Goal: Navigation & Orientation: Find specific page/section

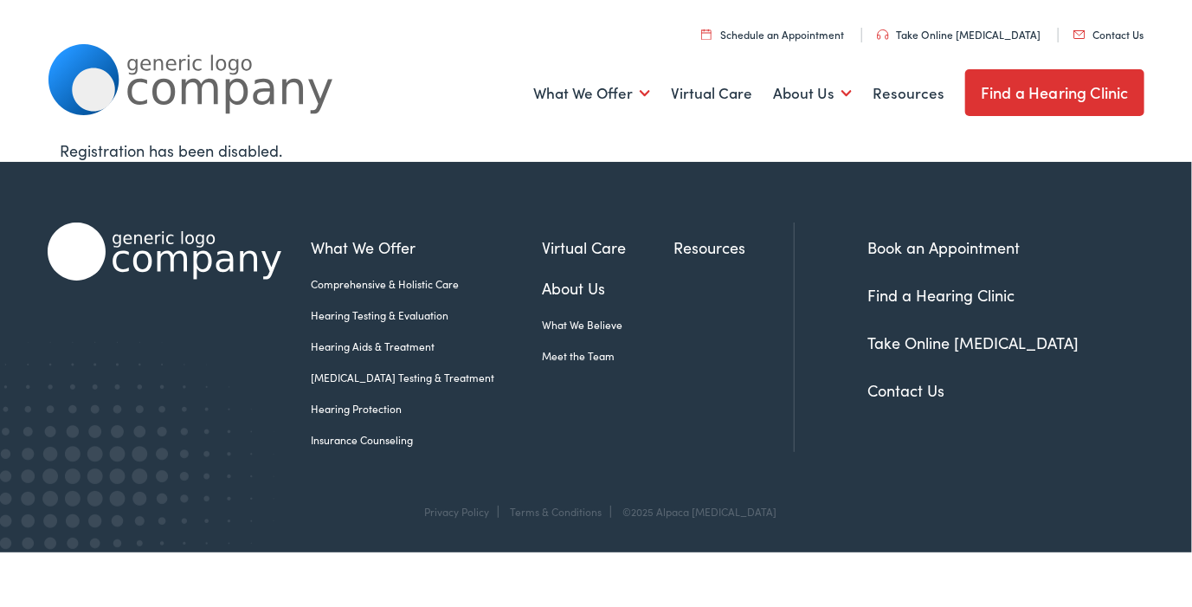
click at [566, 285] on link "About Us" at bounding box center [608, 287] width 132 height 23
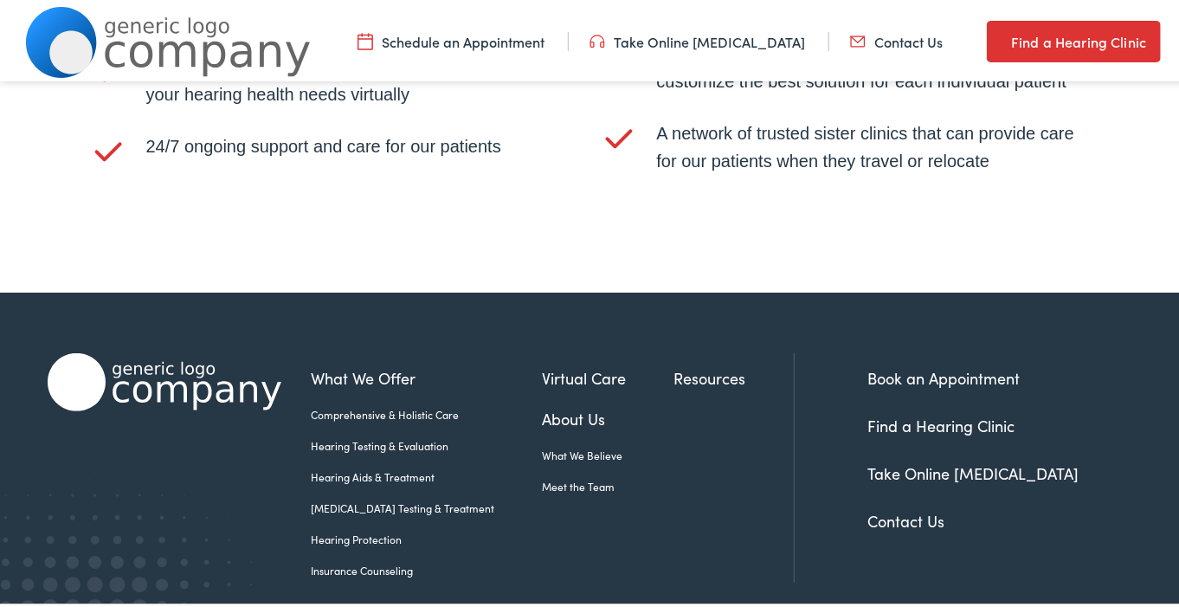
scroll to position [3610, 0]
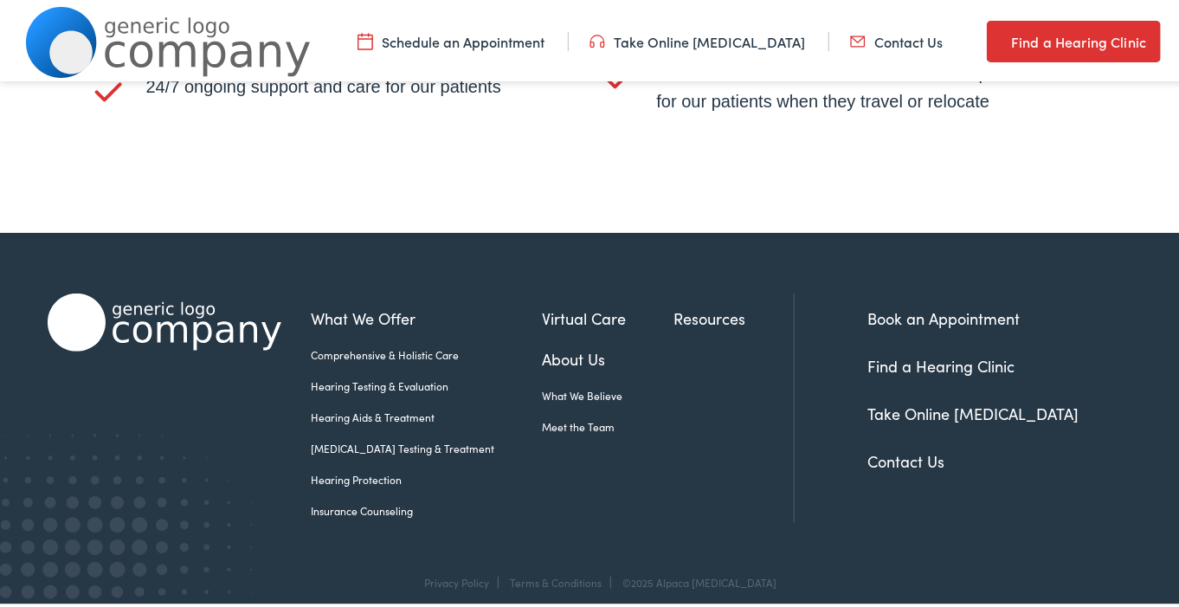
click at [882, 354] on link "Find a Hearing Clinic" at bounding box center [941, 363] width 147 height 22
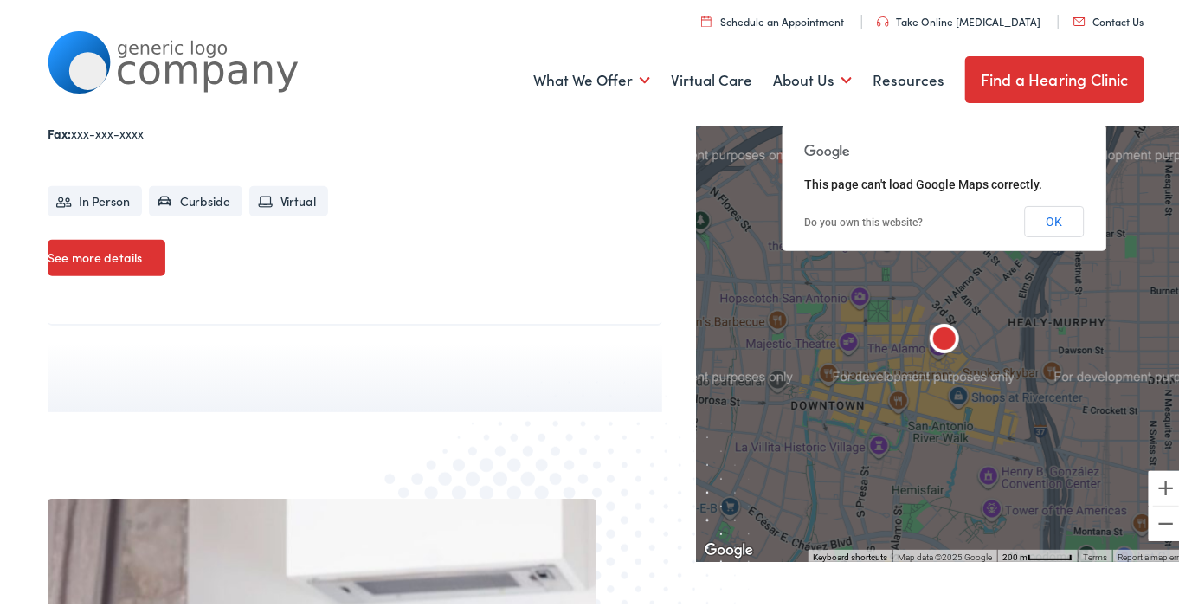
scroll to position [411, 0]
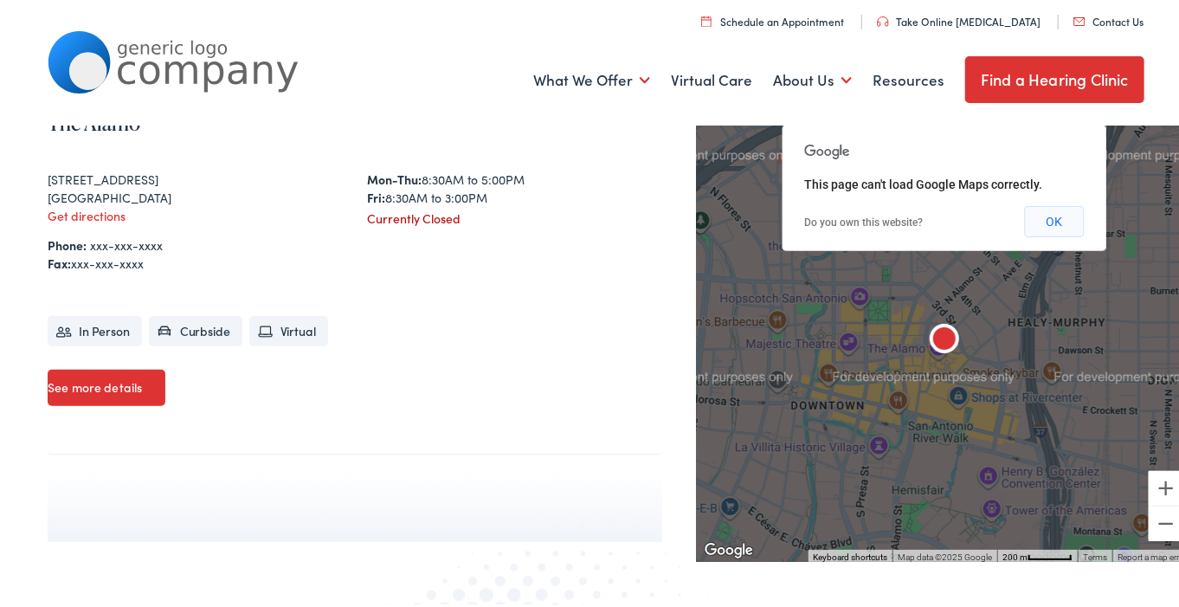
click at [1049, 218] on button "OK" at bounding box center [1054, 218] width 60 height 31
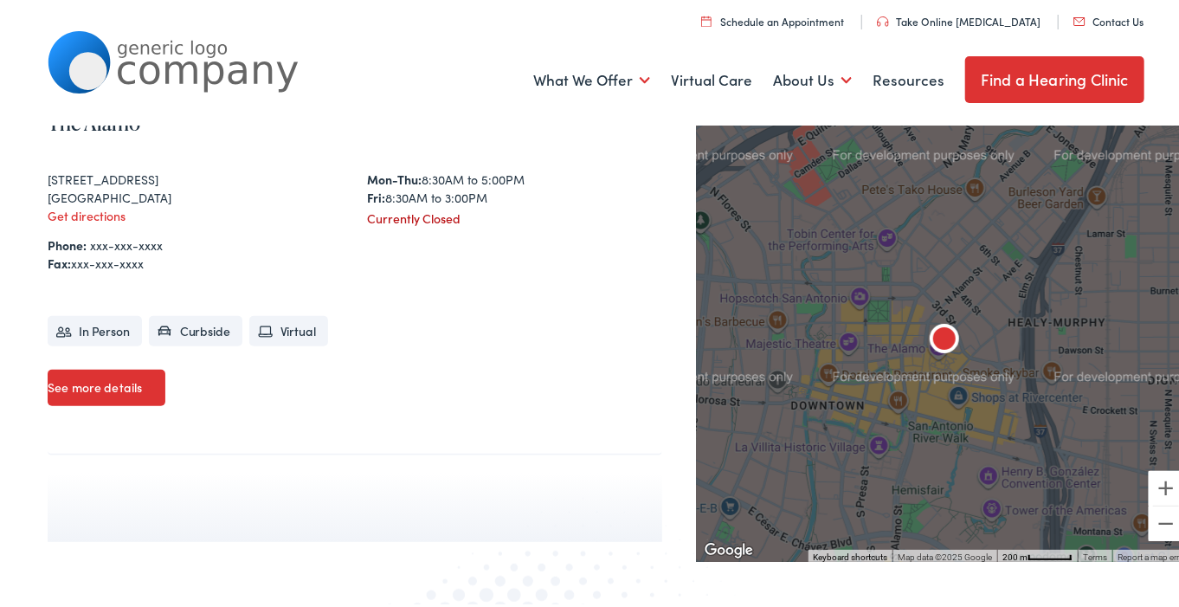
click at [1017, 73] on link "Find a Hearing Clinic" at bounding box center [1055, 76] width 179 height 47
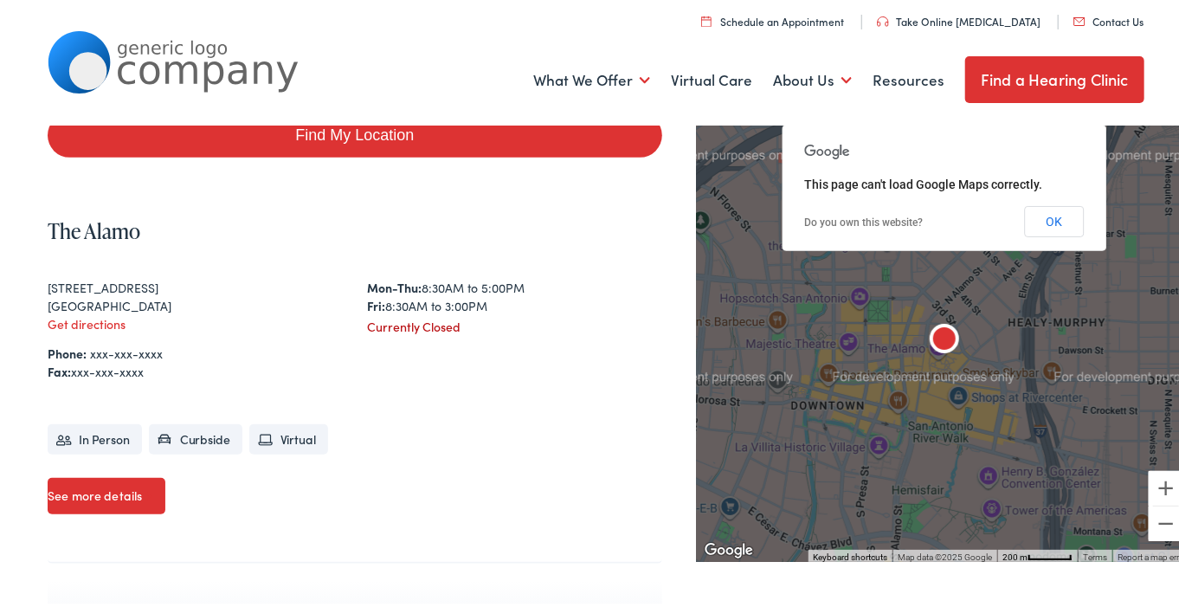
scroll to position [87, 0]
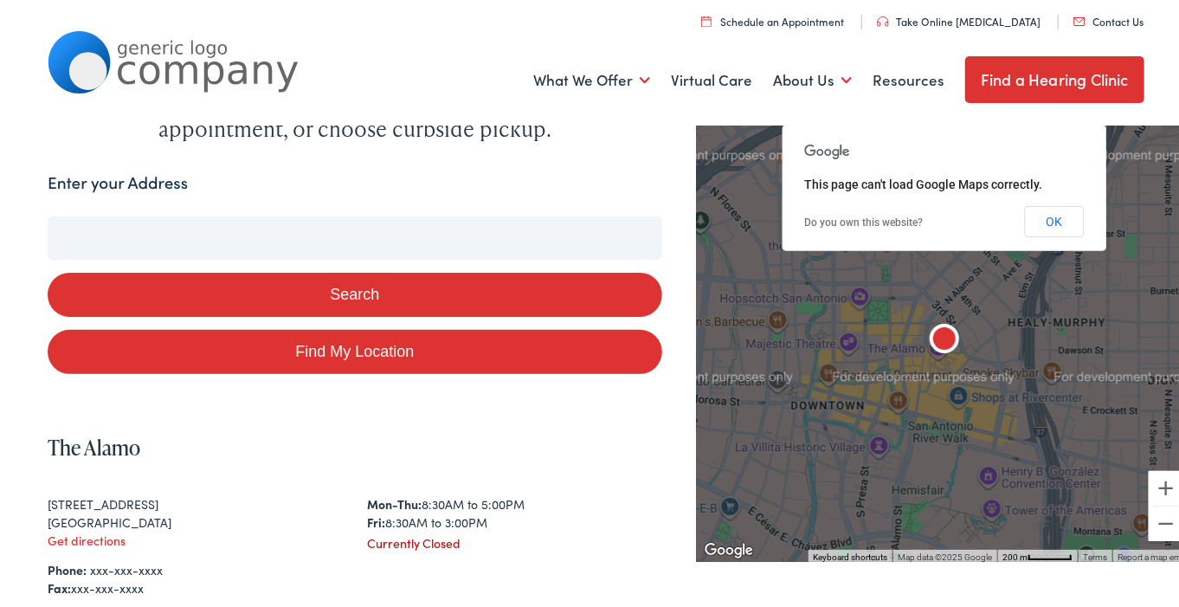
click at [332, 313] on button "Search" at bounding box center [355, 291] width 614 height 44
click at [271, 256] on input "Enter your Address" at bounding box center [355, 234] width 614 height 43
click at [320, 371] on link "Find My Location" at bounding box center [355, 348] width 614 height 44
type input "New York City, New York"
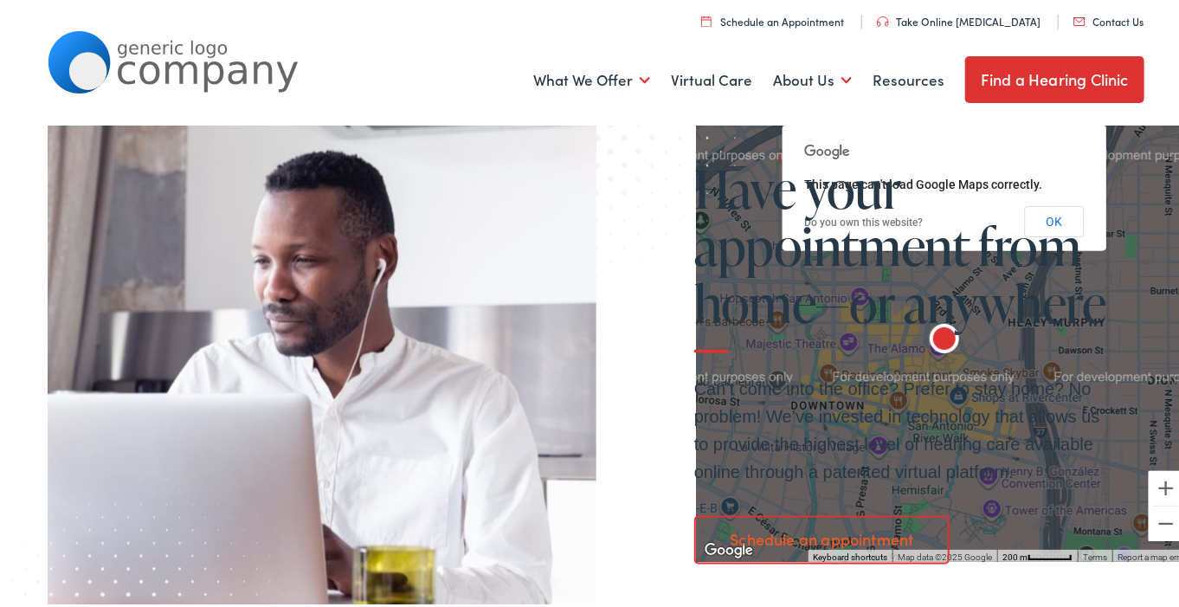
scroll to position [1256, 0]
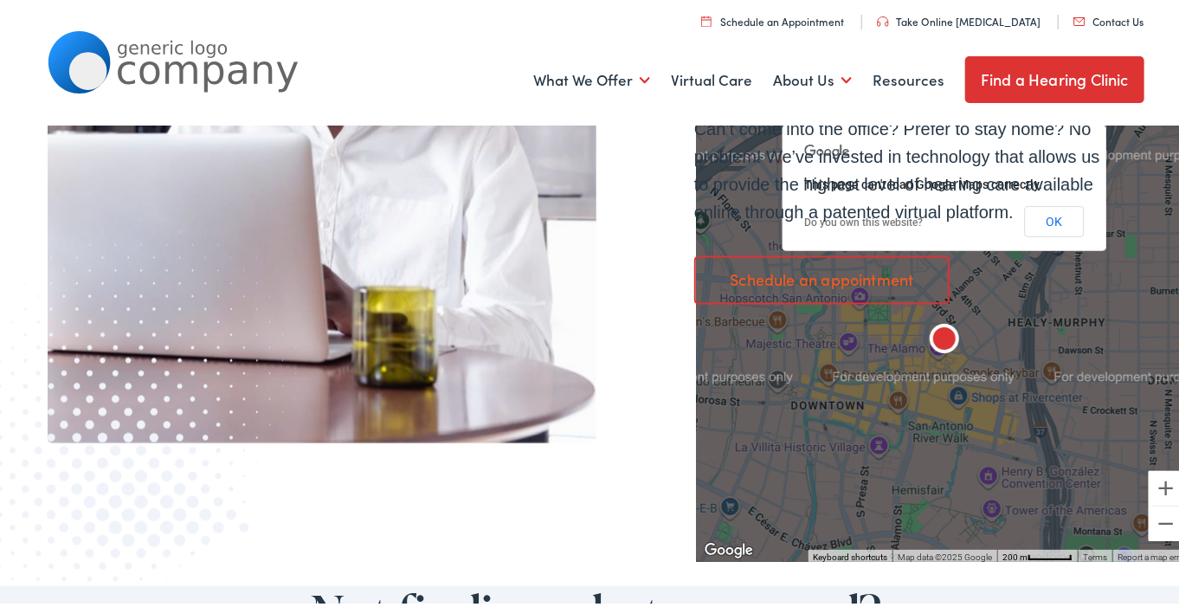
click at [1103, 16] on link "Contact Us" at bounding box center [1109, 17] width 70 height 15
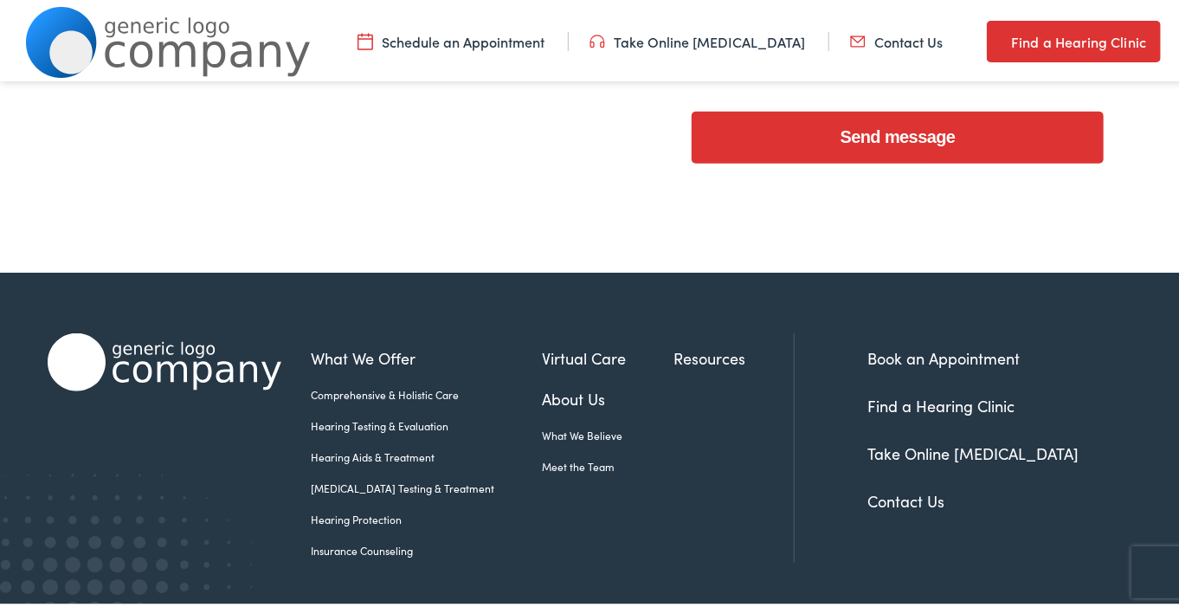
scroll to position [758, 0]
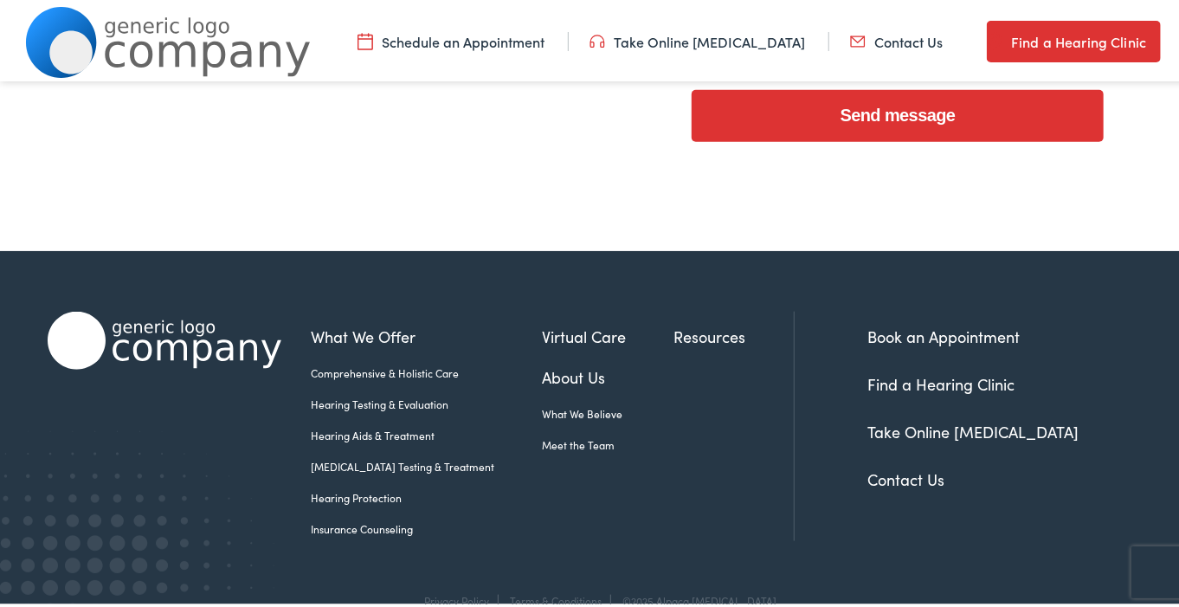
click at [677, 329] on link "Resources" at bounding box center [735, 332] width 120 height 23
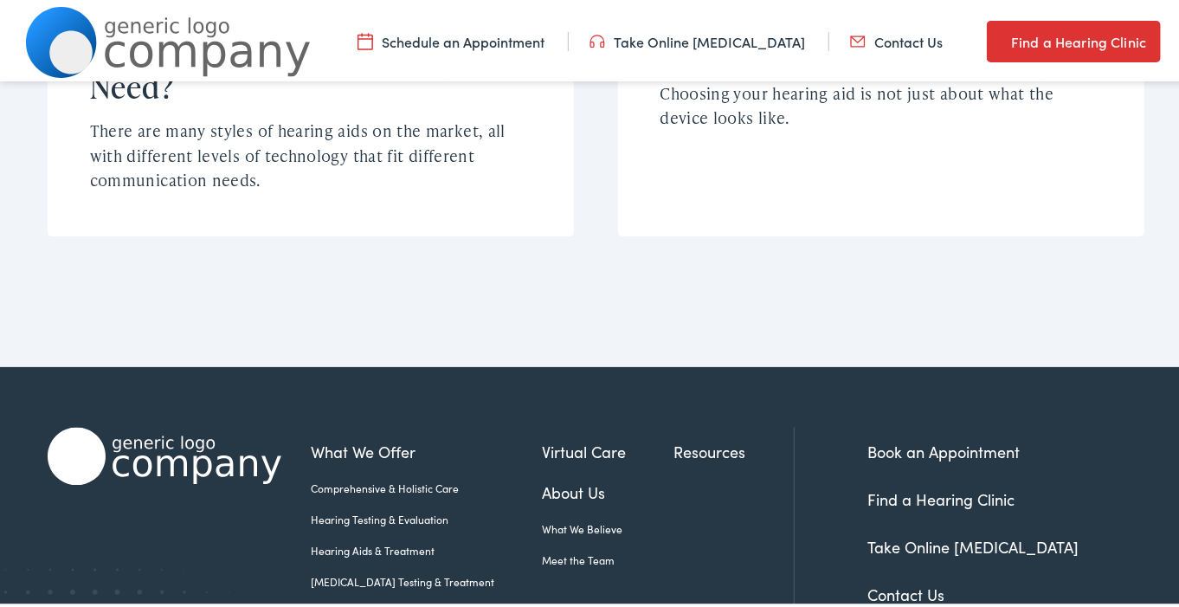
scroll to position [1569, 0]
